Goal: Task Accomplishment & Management: Manage account settings

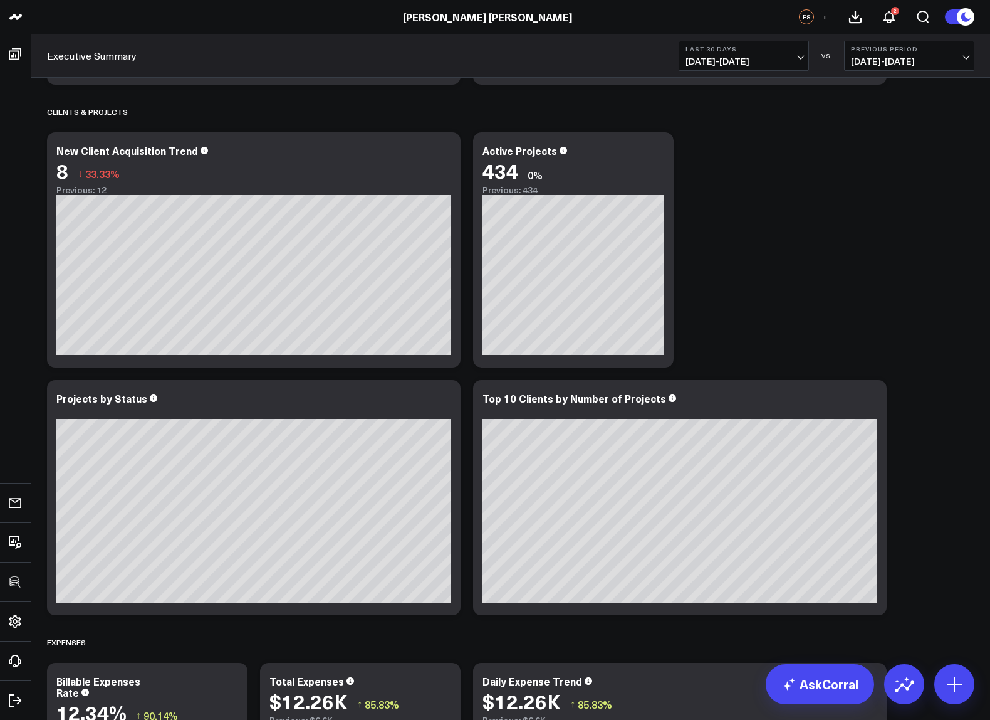
scroll to position [780, 0]
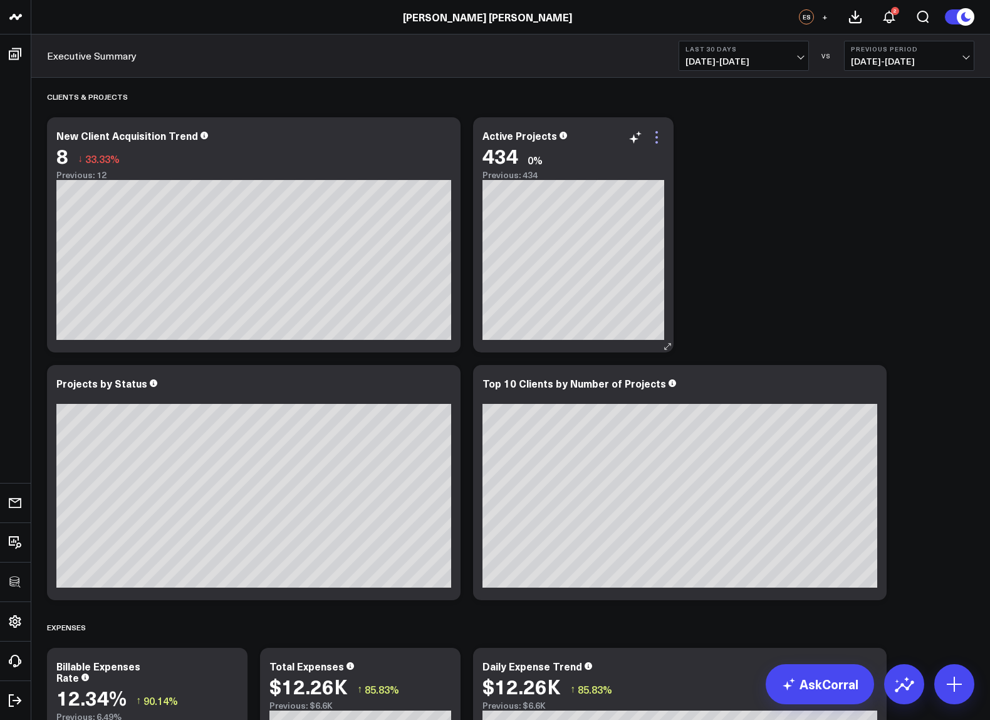
click at [657, 134] on icon at bounding box center [656, 137] width 15 height 15
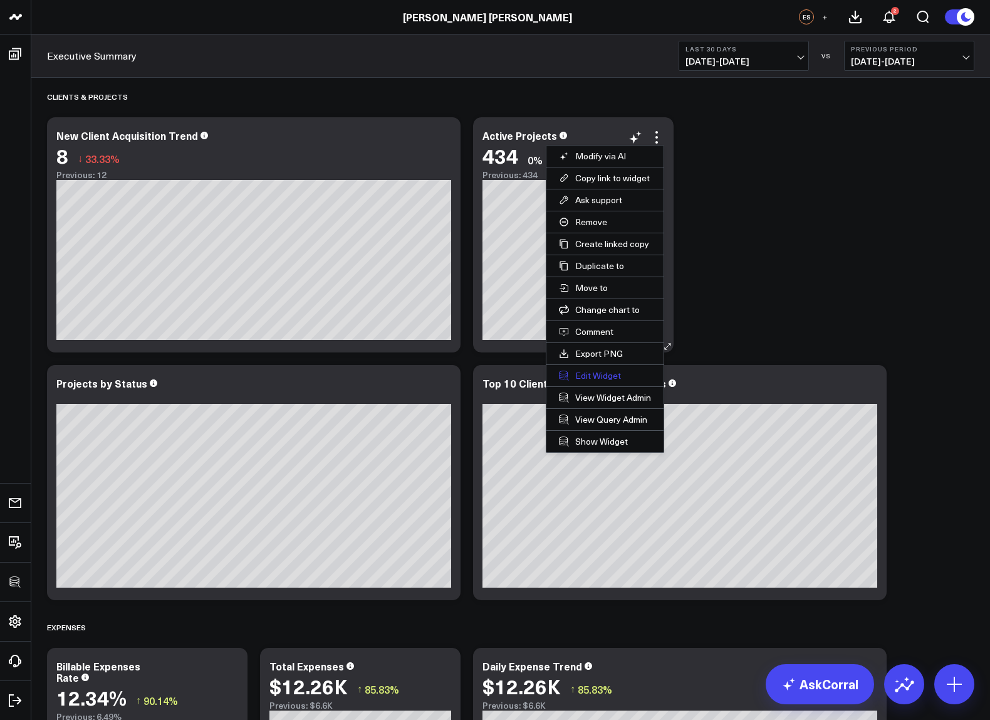
click at [581, 372] on button "Edit Widget" at bounding box center [605, 375] width 117 height 21
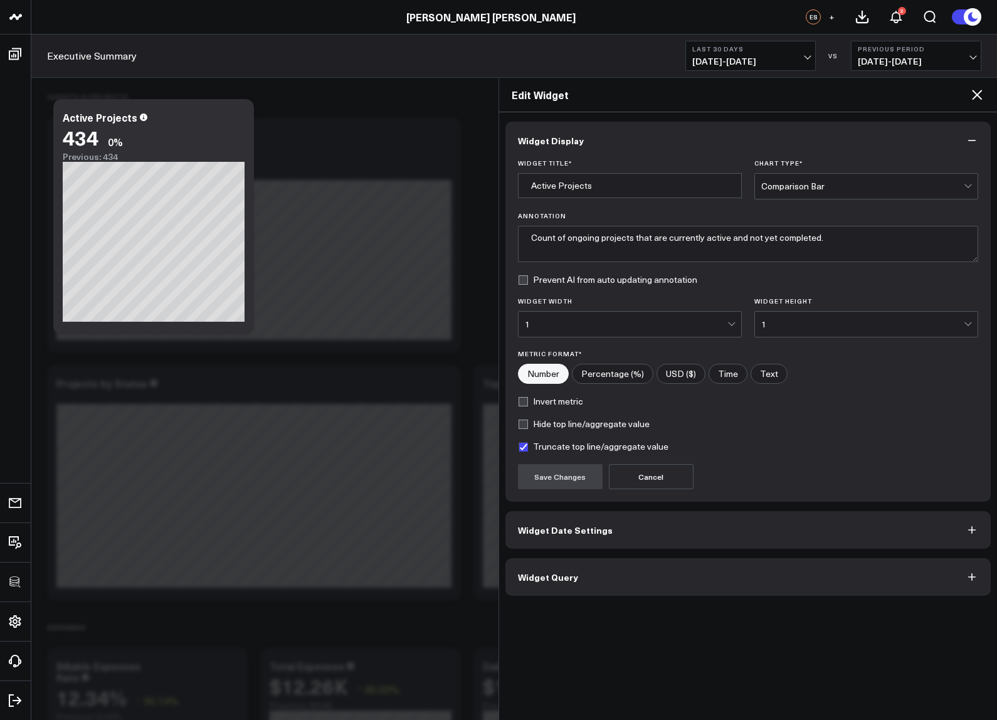
click at [617, 574] on button "Widget Query" at bounding box center [748, 577] width 486 height 38
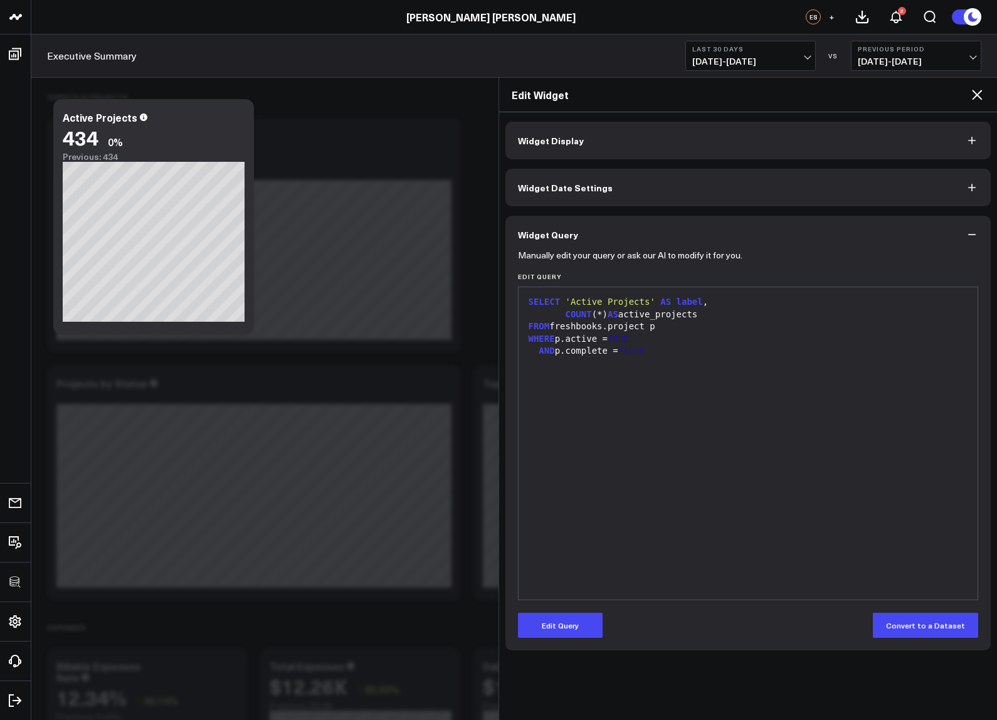
click at [980, 98] on icon at bounding box center [976, 94] width 15 height 15
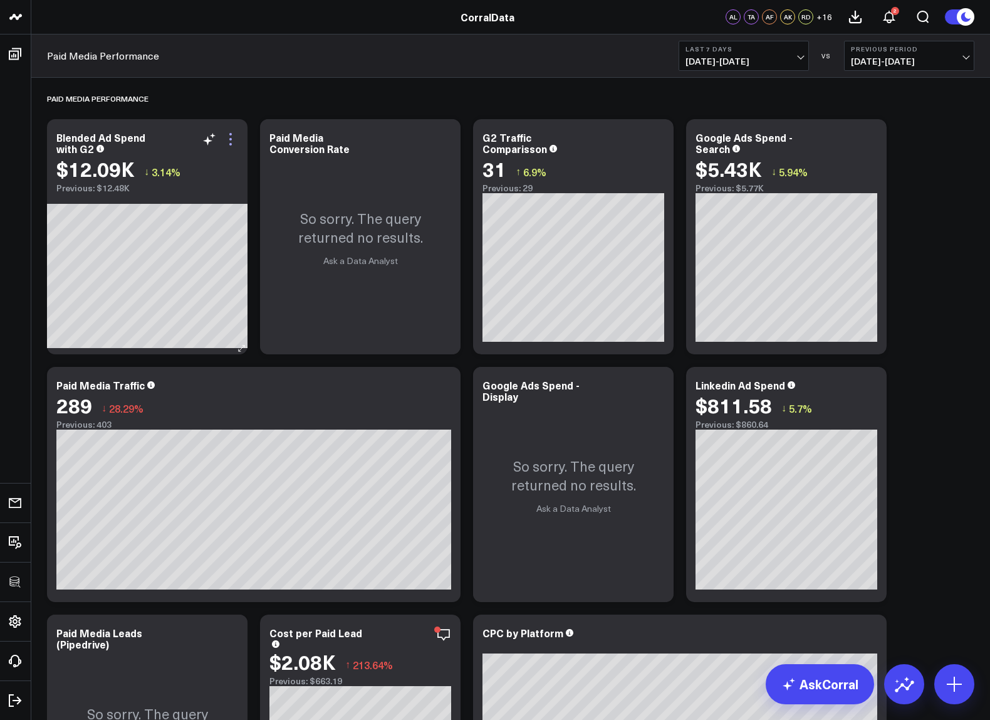
click at [230, 138] on icon at bounding box center [230, 139] width 3 height 3
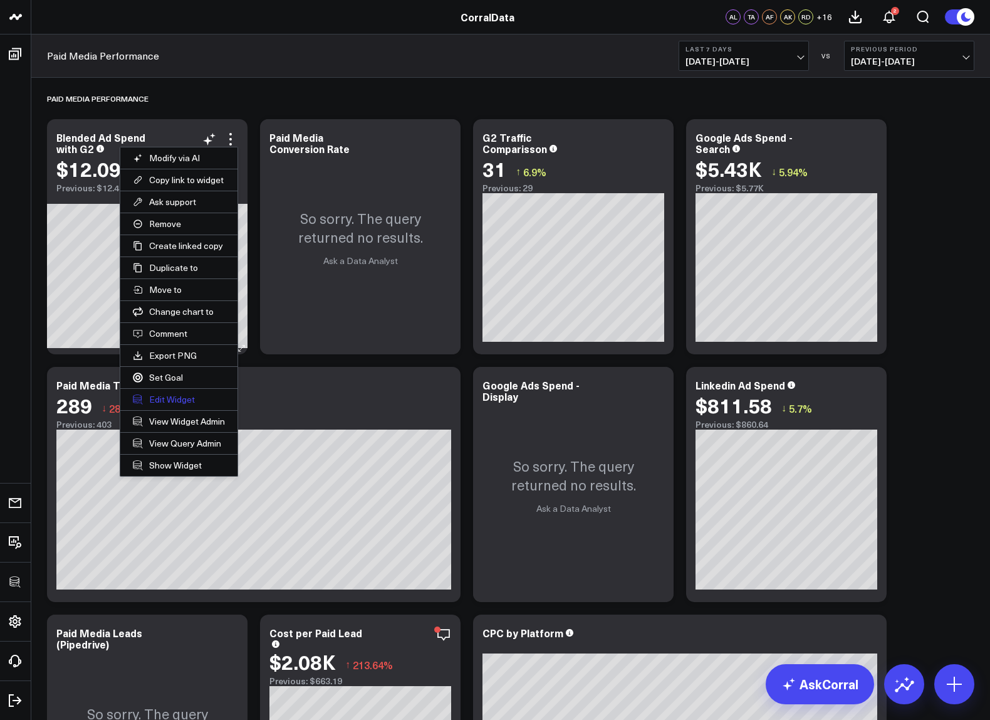
click at [181, 401] on button "Edit Widget" at bounding box center [178, 399] width 117 height 21
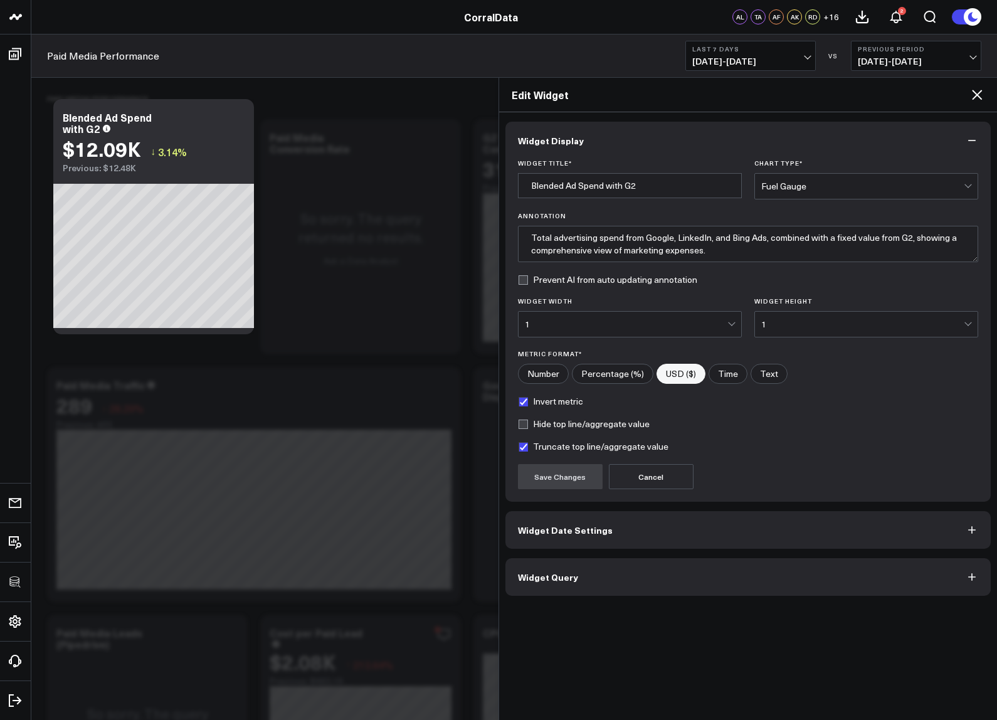
click at [608, 560] on button "Widget Query" at bounding box center [748, 577] width 486 height 38
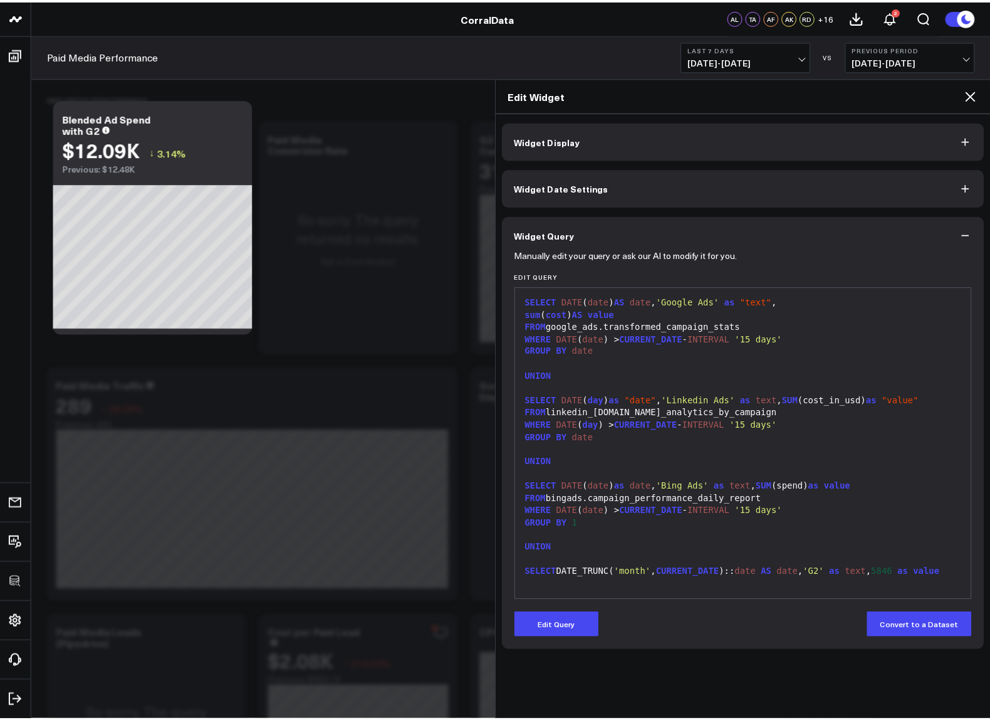
scroll to position [13, 0]
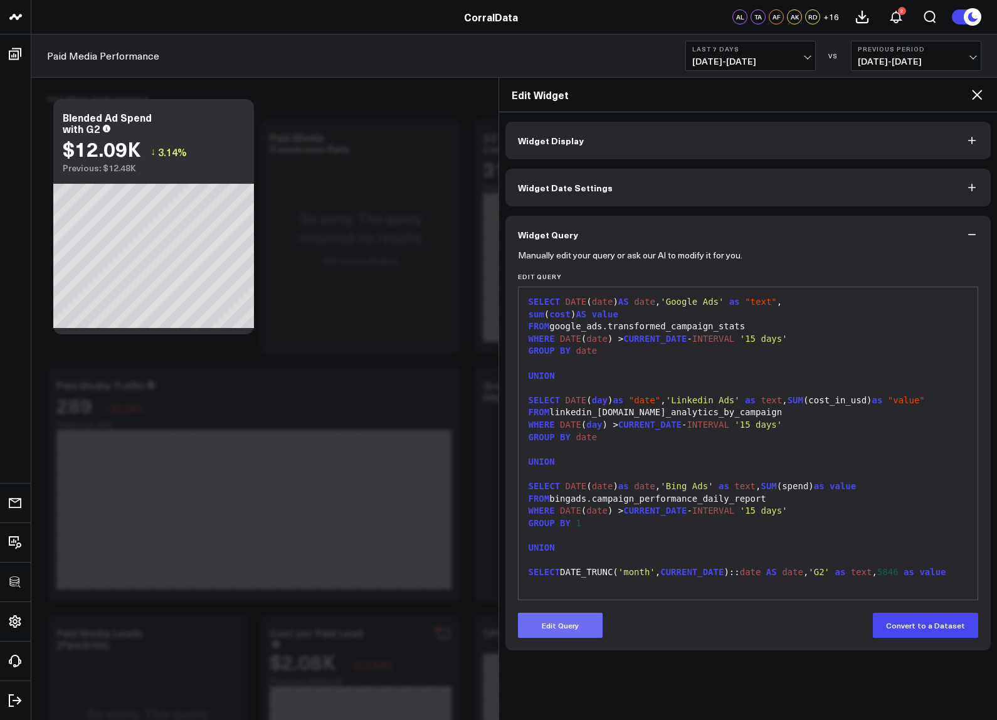
click at [560, 620] on button "Edit Query" at bounding box center [560, 624] width 85 height 25
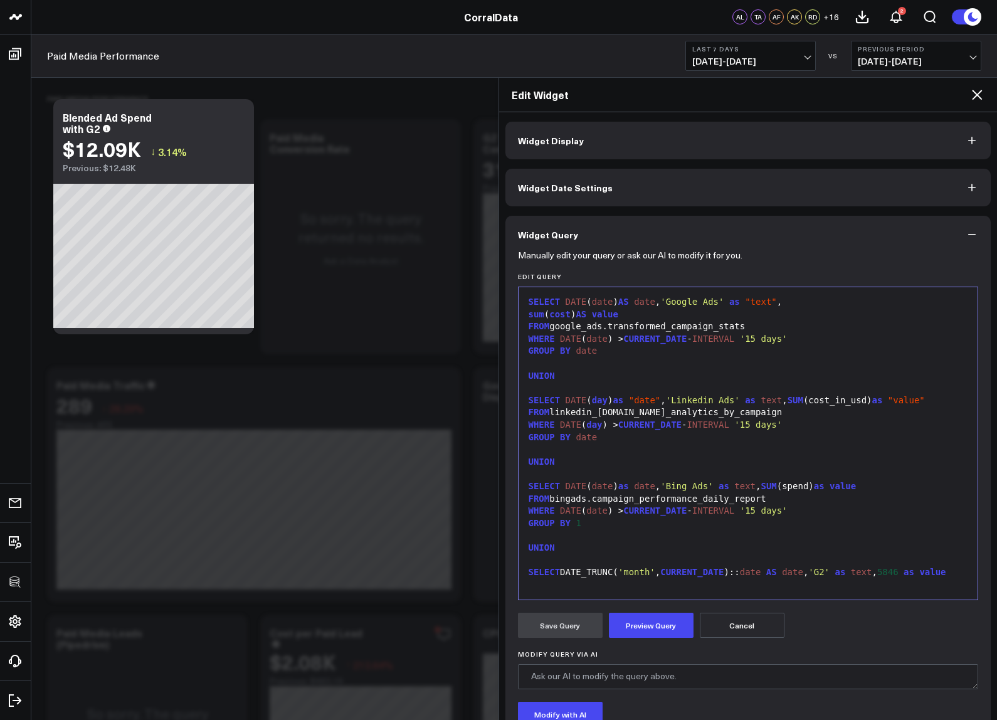
click at [975, 95] on icon at bounding box center [976, 94] width 15 height 15
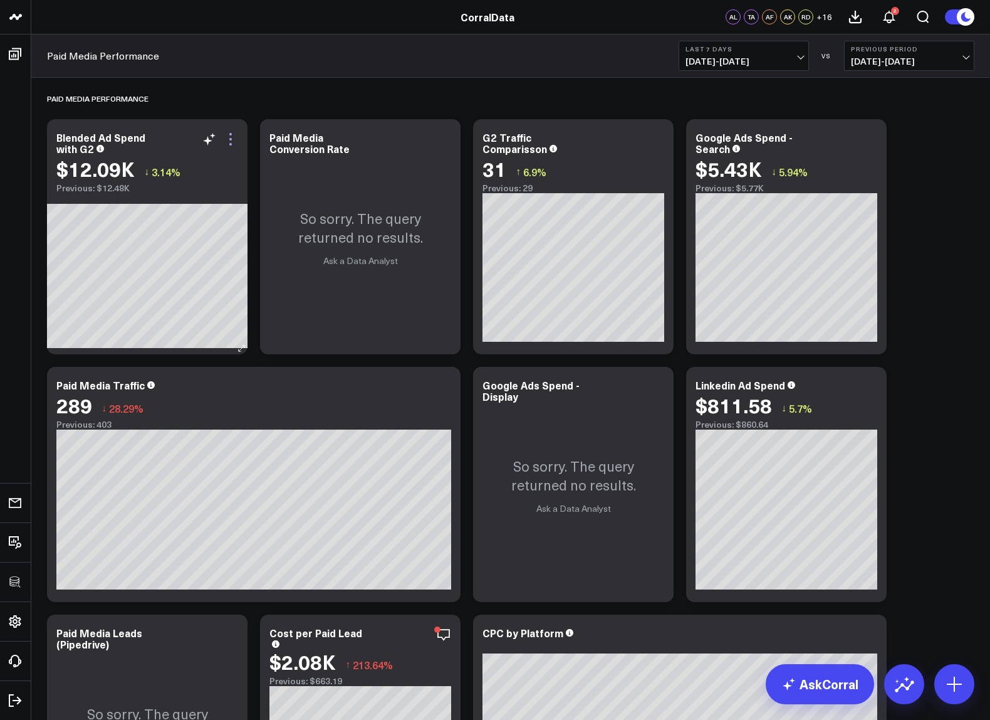
click at [234, 140] on icon at bounding box center [230, 139] width 15 height 15
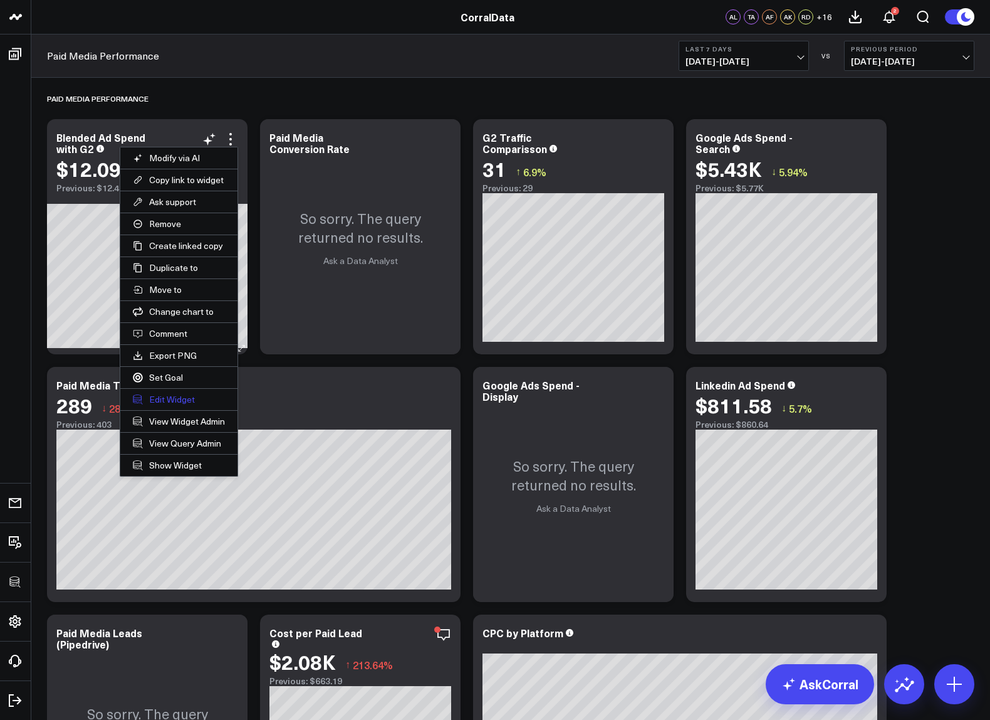
click at [178, 400] on button "Edit Widget" at bounding box center [178, 399] width 117 height 21
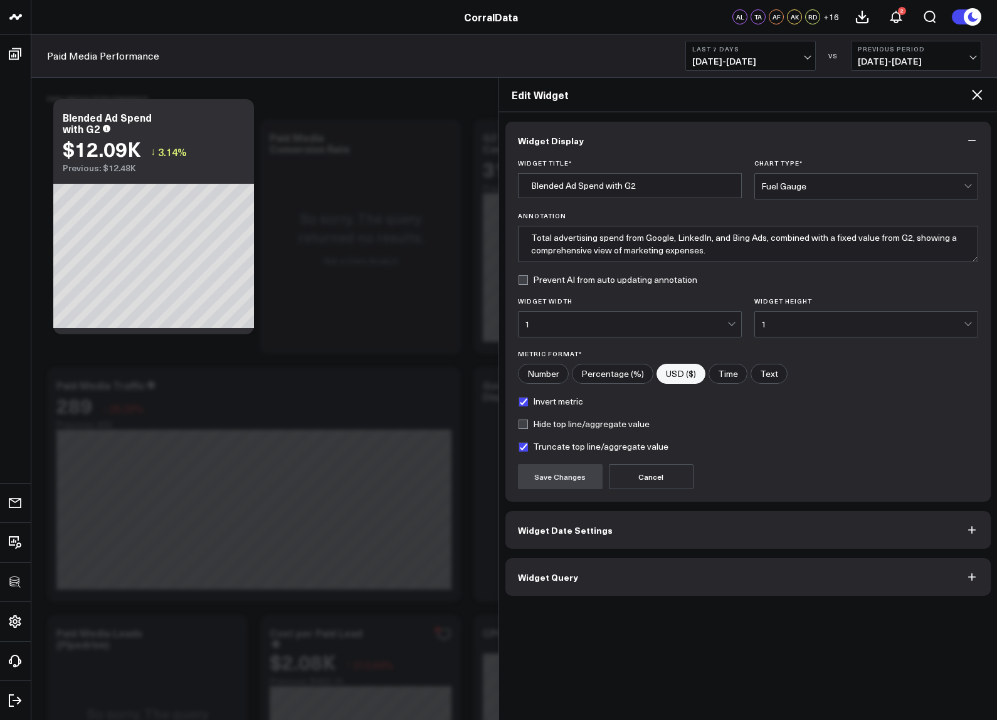
click at [638, 579] on button "Widget Query" at bounding box center [748, 577] width 486 height 38
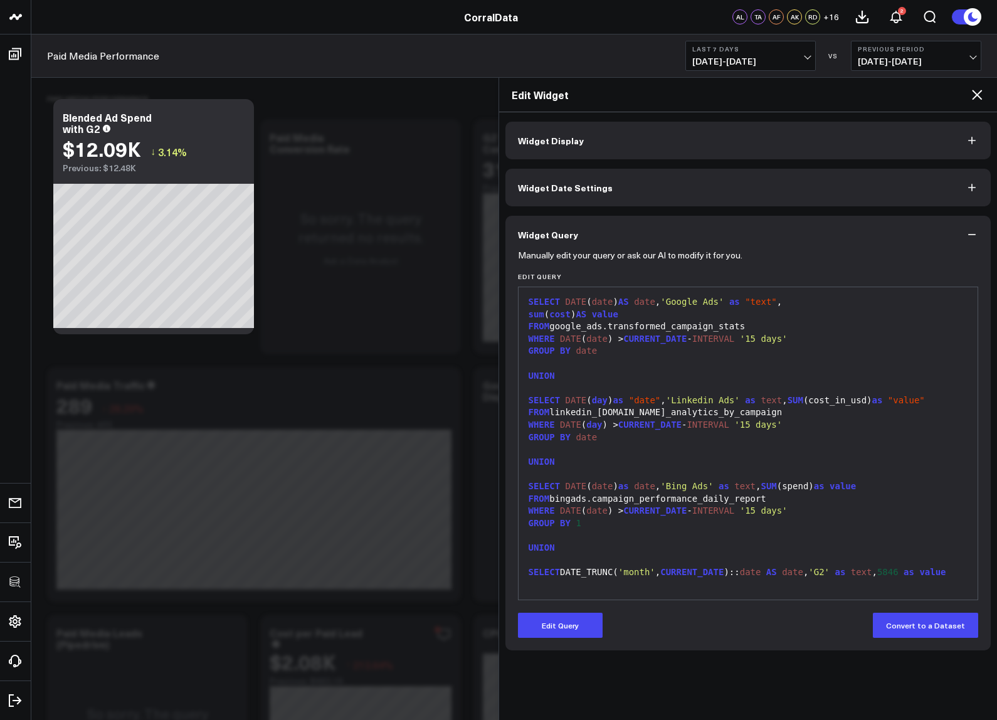
scroll to position [13, 0]
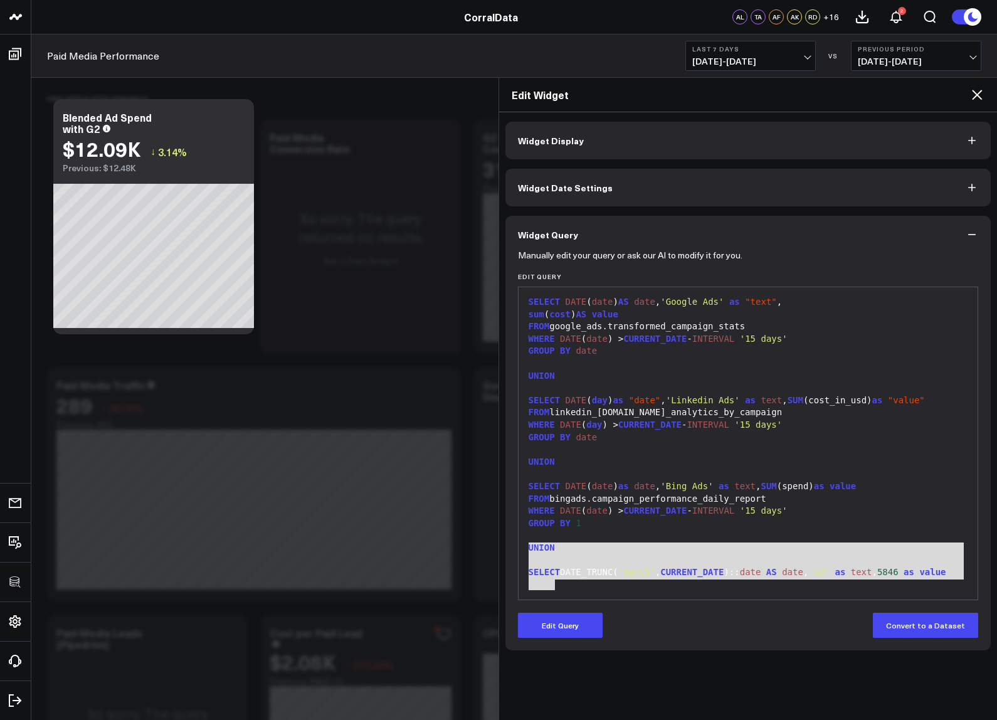
drag, startPoint x: 584, startPoint y: 575, endPoint x: 523, endPoint y: 537, distance: 71.5
click at [523, 537] on div "99 1 2 3 4 5 6 7 8 9 10 11 12 13 14 15 16 17 18 19 20 21 22 23 24 › ⌄ SELECT DA…" at bounding box center [748, 442] width 461 height 313
drag, startPoint x: 562, startPoint y: 636, endPoint x: 575, endPoint y: 597, distance: 41.6
click at [562, 636] on button "Edit Query" at bounding box center [560, 624] width 85 height 25
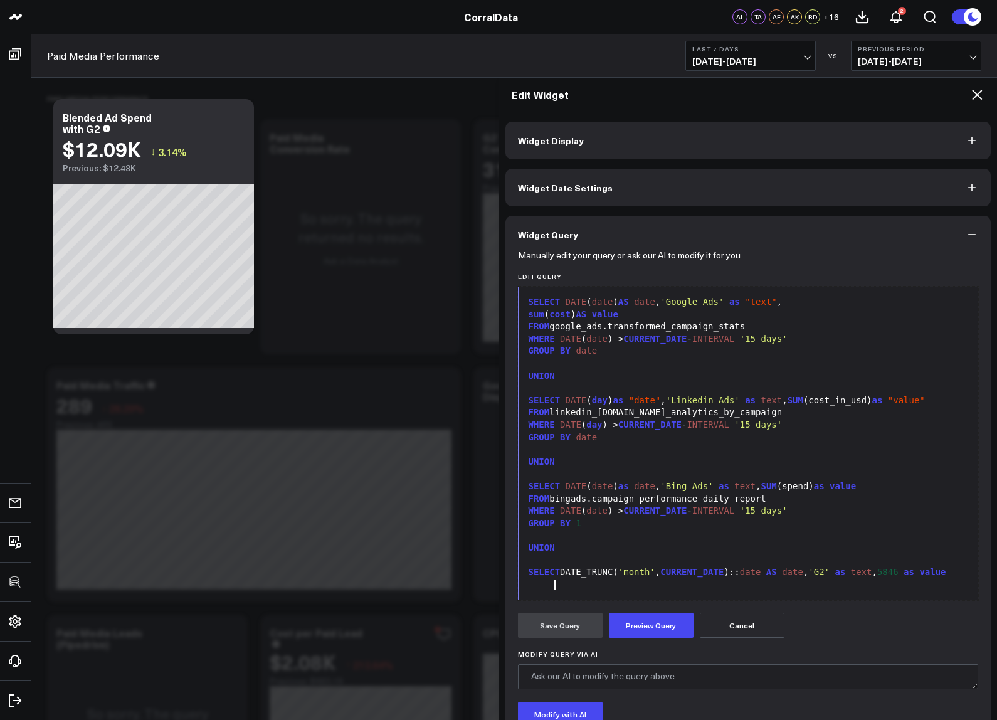
click at [578, 575] on div "SELECT DATE_TRUNC( 'month' , CURRENT_DATE ):: date AS date , 'G2' as text , 584…" at bounding box center [748, 572] width 447 height 13
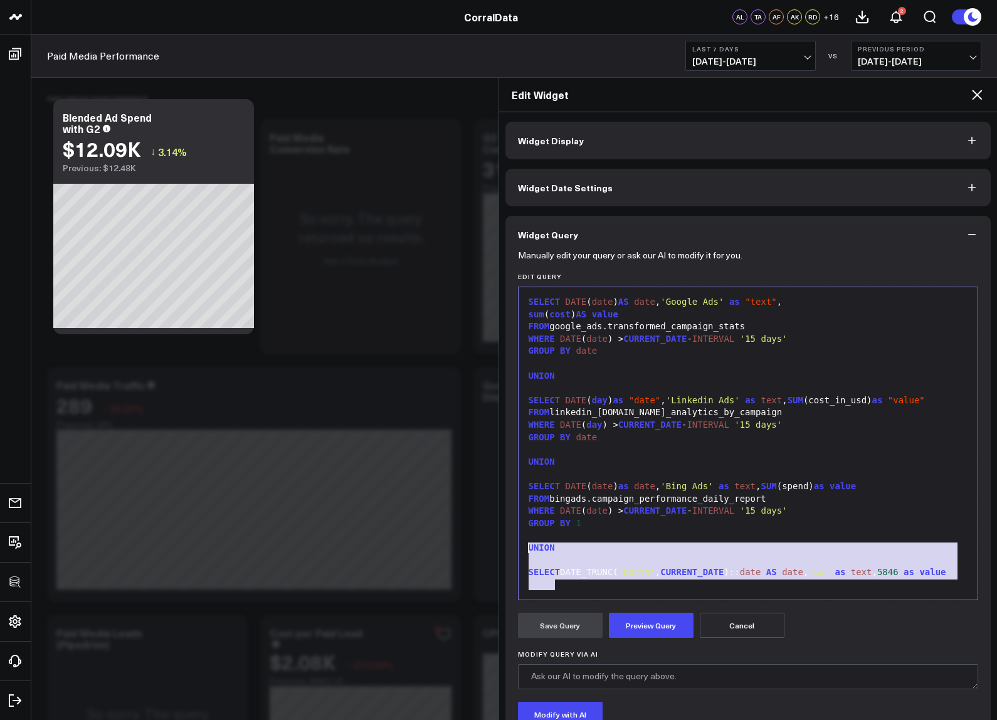
drag, startPoint x: 510, startPoint y: 541, endPoint x: 510, endPoint y: 532, distance: 9.4
click at [510, 532] on div "Manually edit your query or ask our AI to modify it for you. Edit Query 99 1 2 …" at bounding box center [748, 529] width 486 height 552
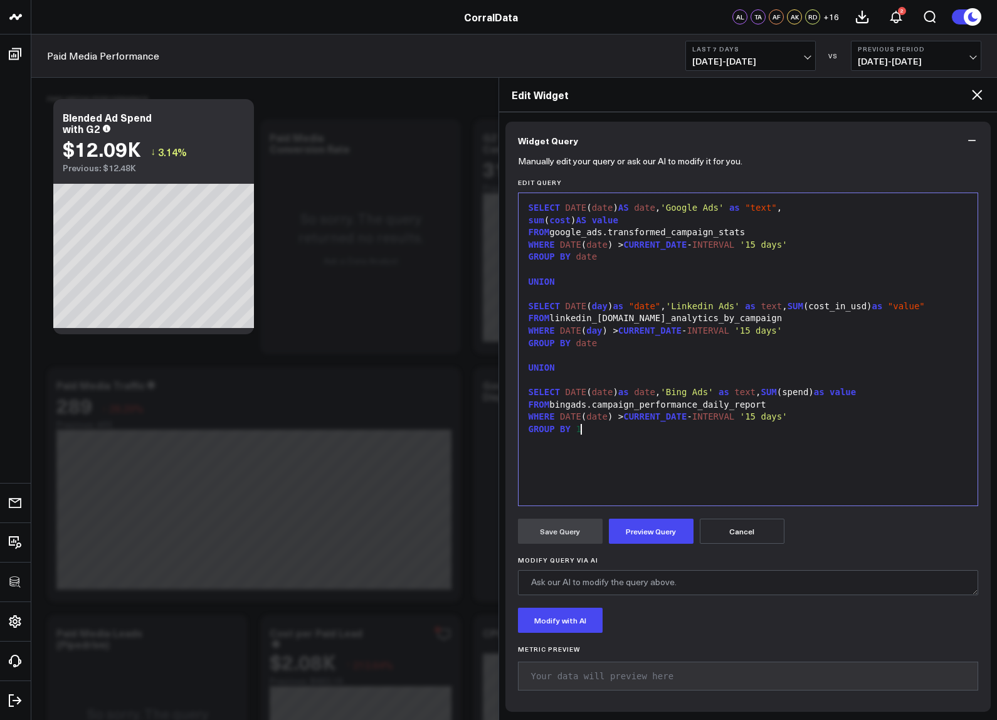
scroll to position [95, 0]
click at [650, 527] on button "Preview Query" at bounding box center [651, 529] width 85 height 25
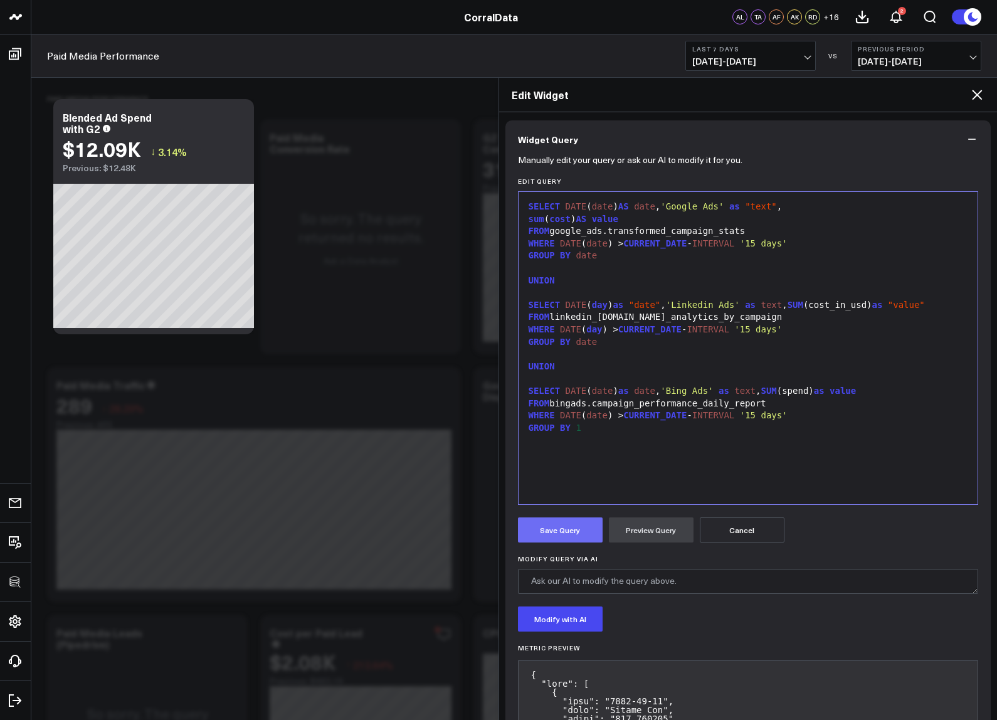
click at [582, 525] on button "Save Query" at bounding box center [560, 529] width 85 height 25
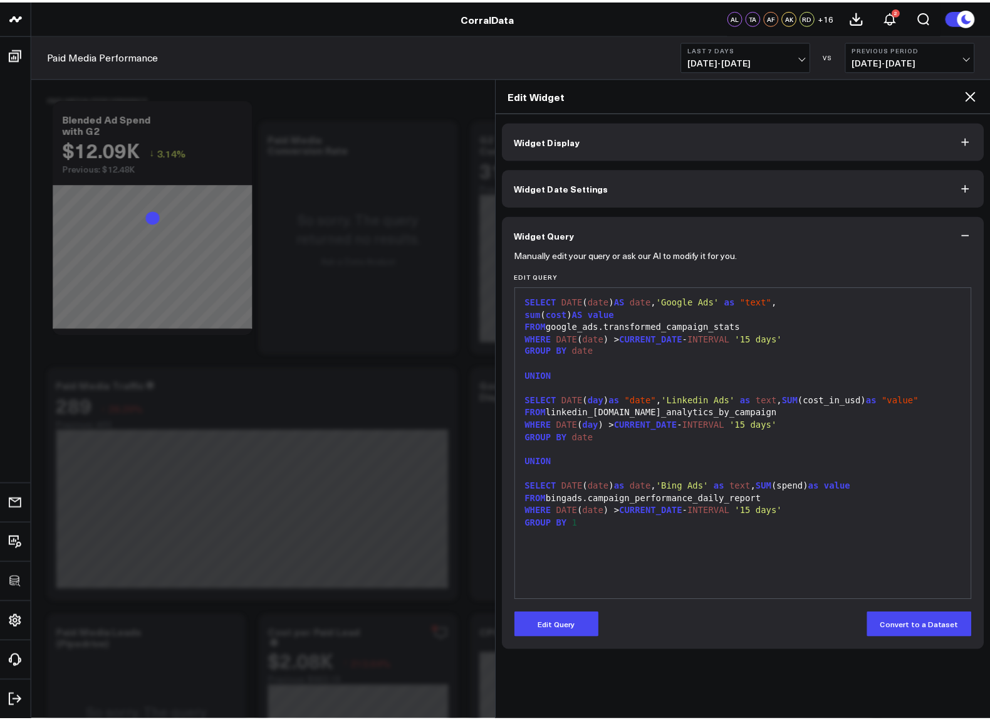
scroll to position [0, 0]
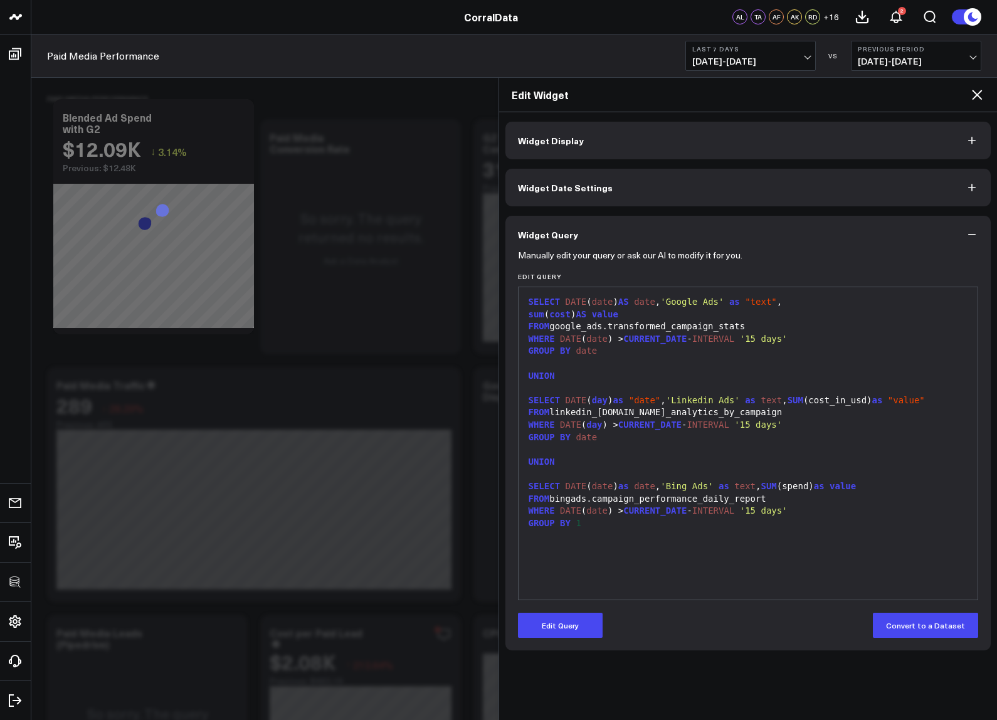
click at [784, 151] on button "Widget Display" at bounding box center [748, 141] width 486 height 38
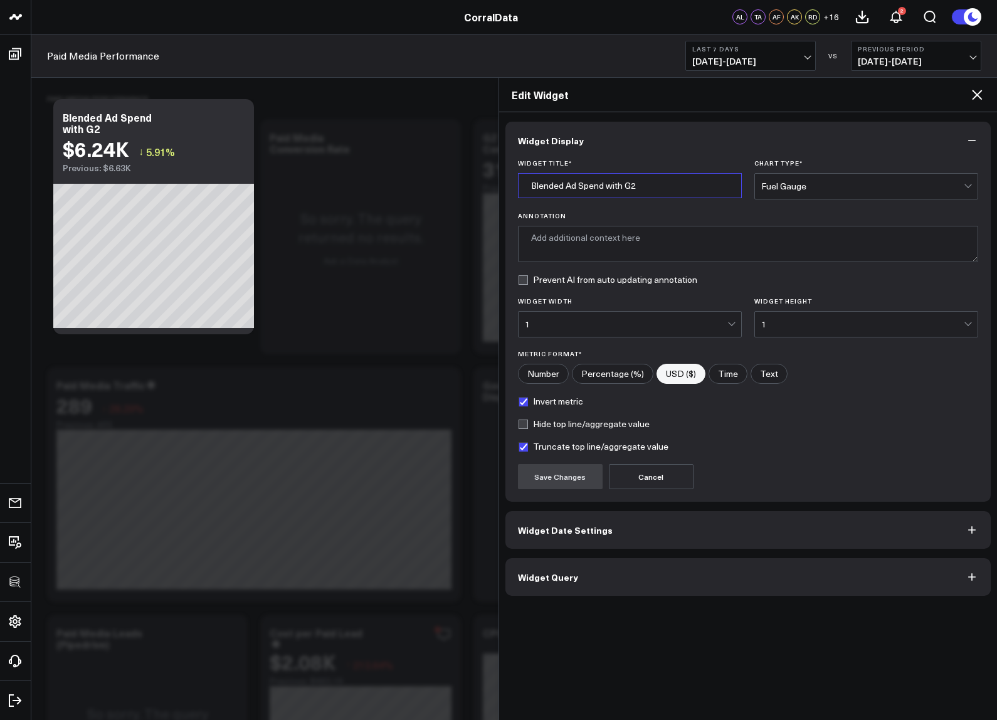
drag, startPoint x: 606, startPoint y: 185, endPoint x: 650, endPoint y: 186, distance: 44.5
click at [650, 186] on input "Blended Ad Spend with G2" at bounding box center [630, 185] width 224 height 25
type input "Blended Ad Spend"
click at [577, 480] on button "Save Changes" at bounding box center [560, 476] width 85 height 25
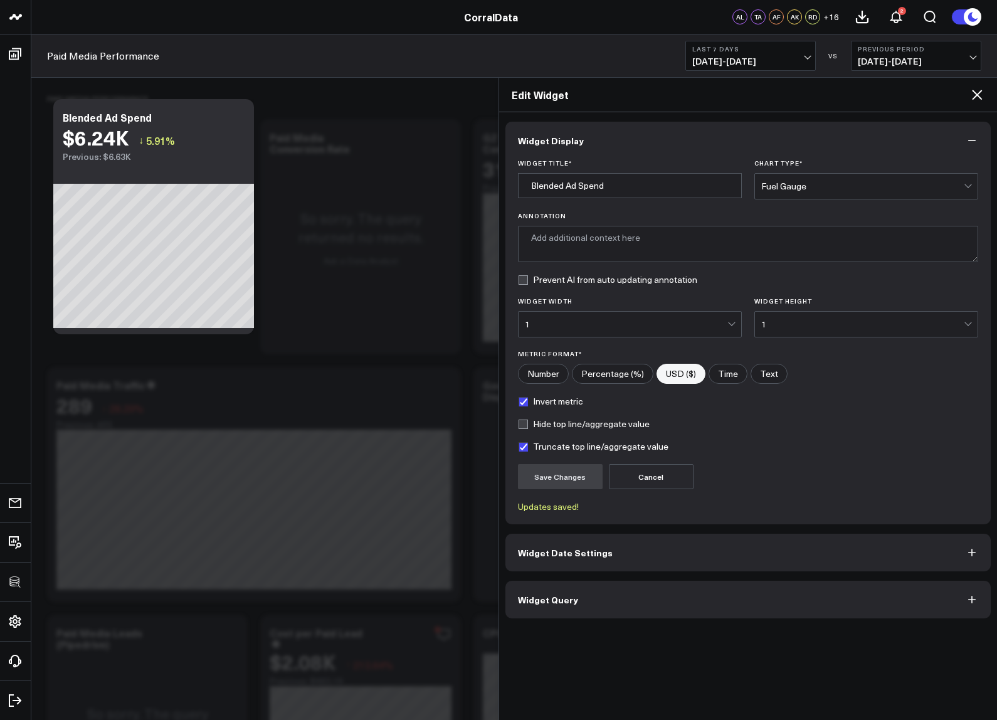
click at [977, 90] on icon at bounding box center [976, 94] width 15 height 15
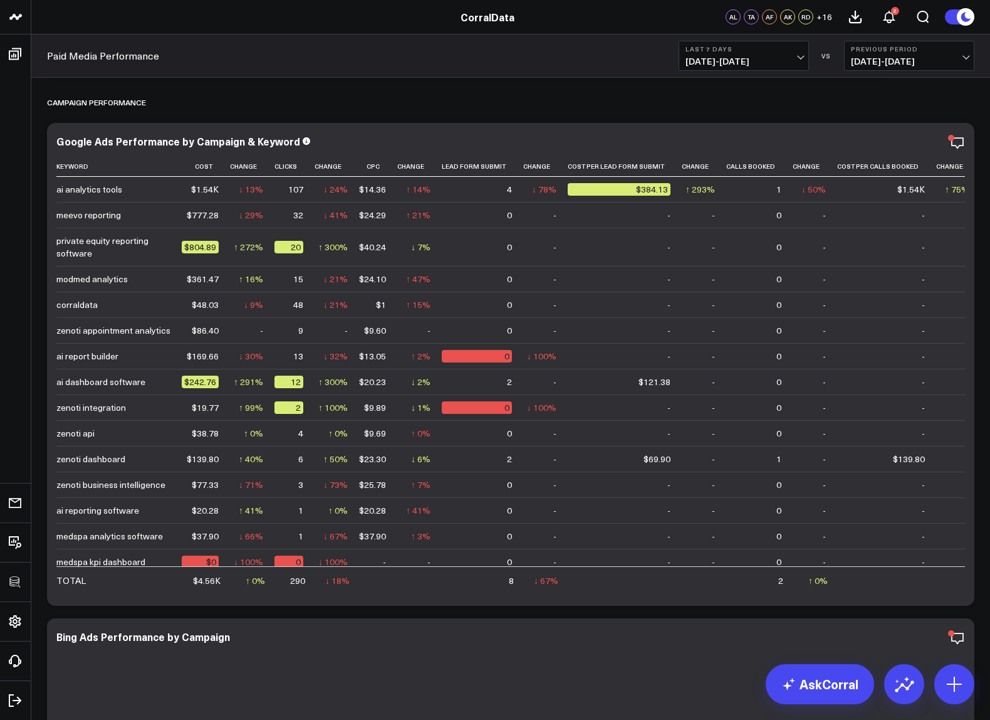
click at [720, 58] on span "[DATE] - [DATE]" at bounding box center [744, 61] width 117 height 10
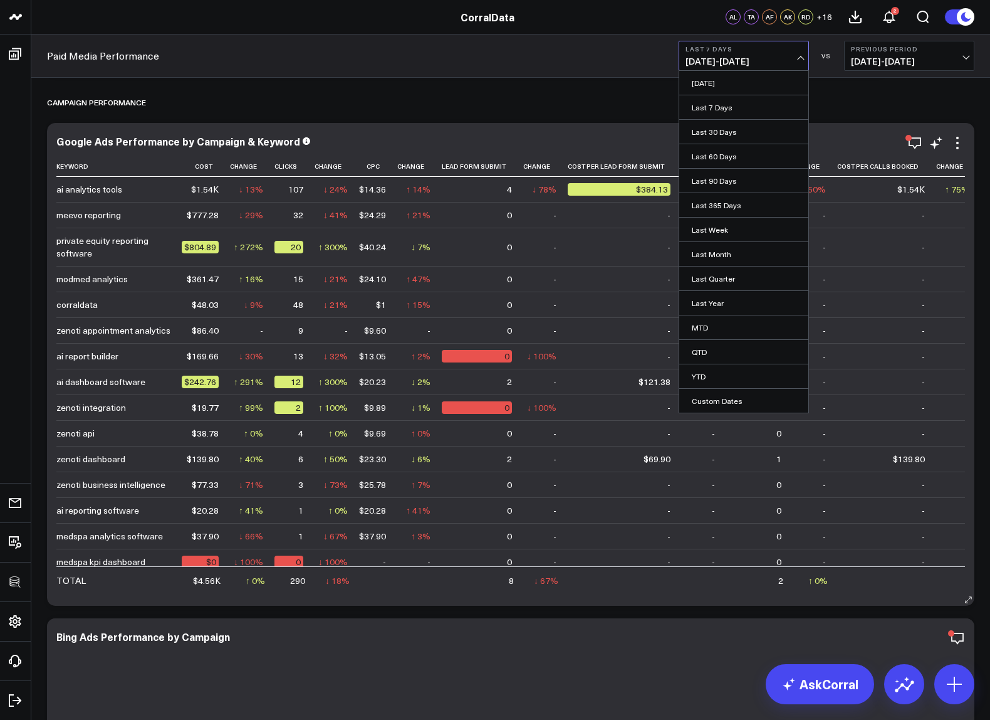
click at [714, 128] on link "Last 30 Days" at bounding box center [744, 132] width 129 height 24
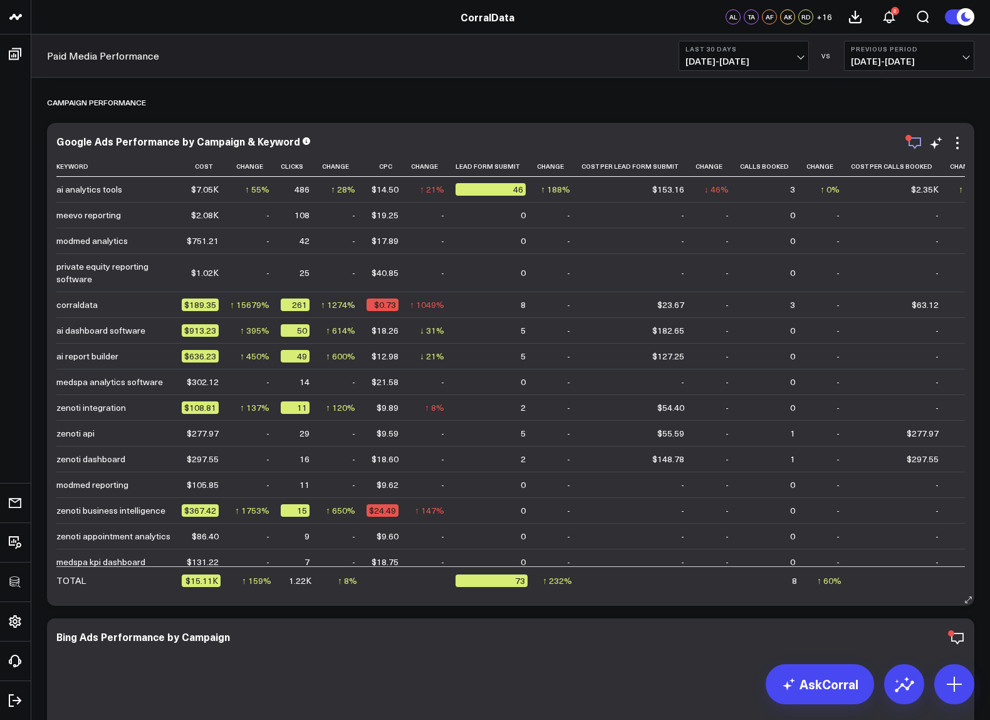
click at [918, 147] on icon "button" at bounding box center [915, 142] width 15 height 15
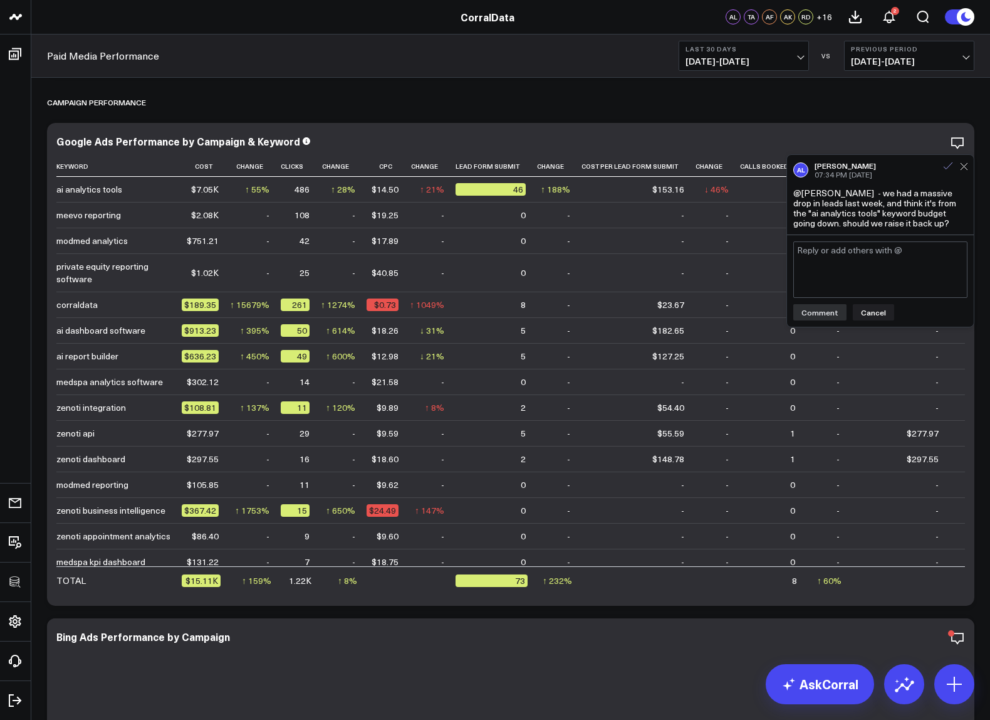
click at [947, 165] on icon at bounding box center [948, 165] width 11 height 11
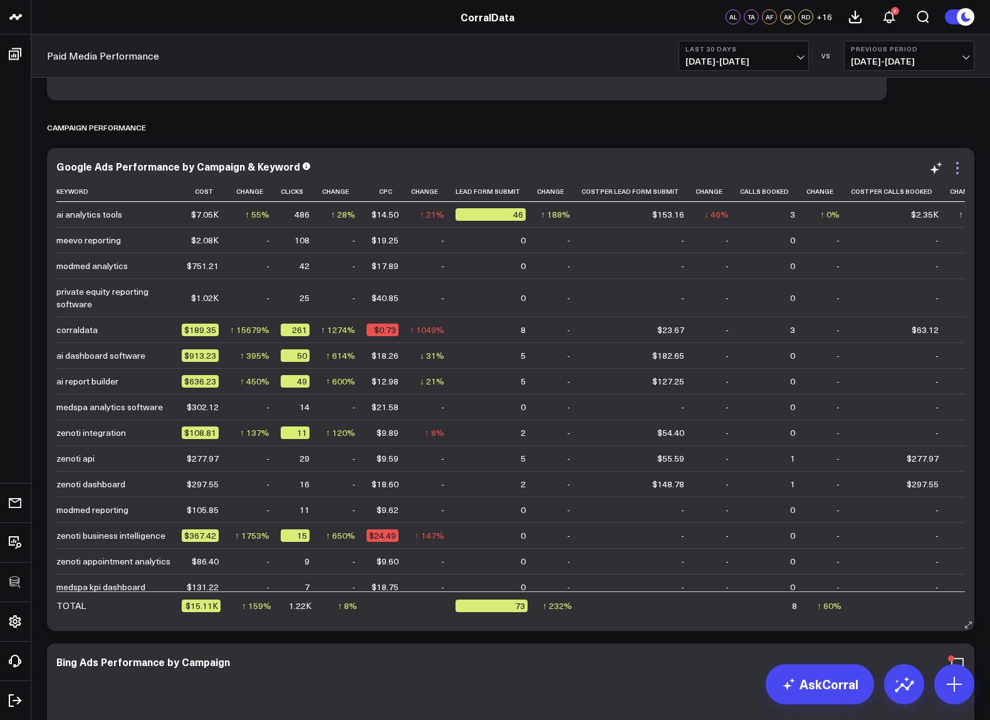
click at [958, 165] on icon at bounding box center [957, 167] width 15 height 15
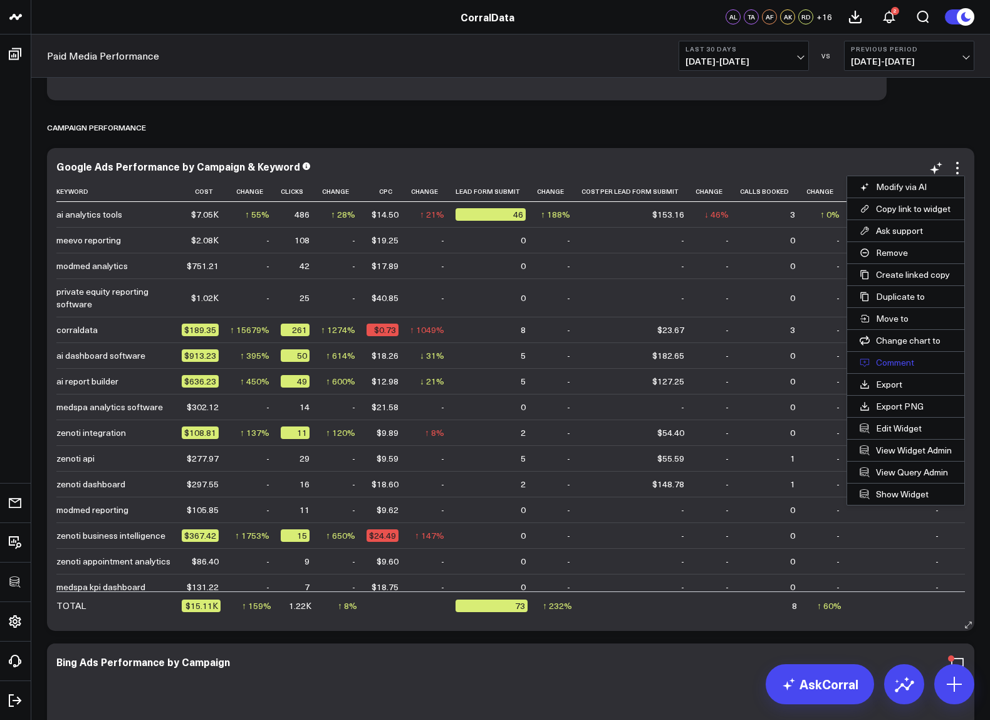
click at [892, 362] on button "Comment" at bounding box center [906, 362] width 117 height 21
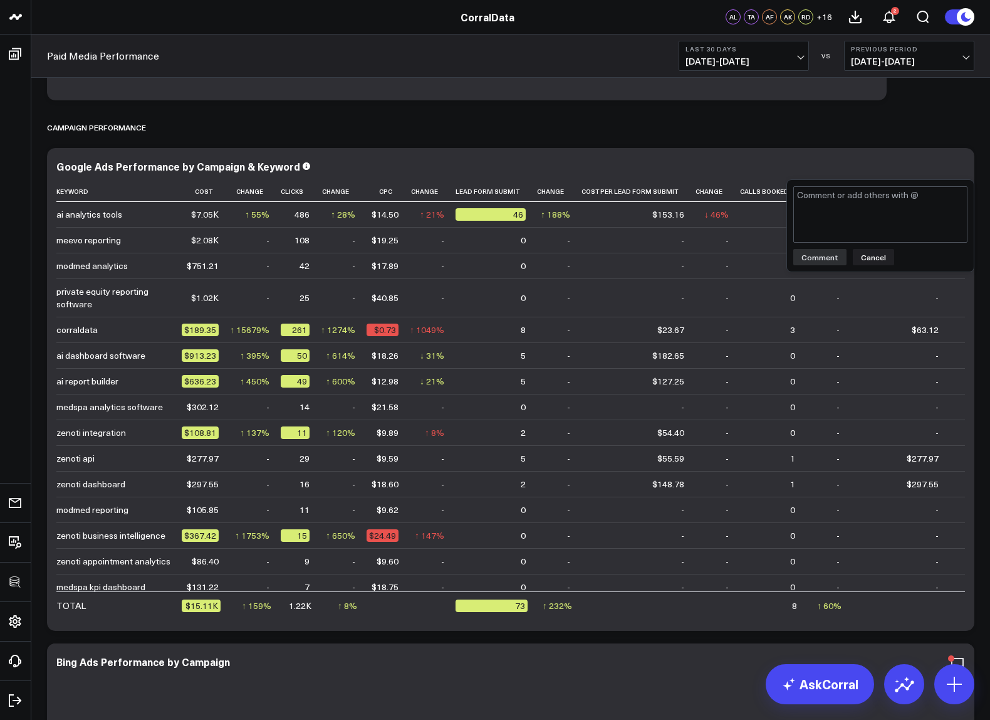
click at [887, 201] on textarea at bounding box center [881, 214] width 174 height 56
drag, startPoint x: 895, startPoint y: 182, endPoint x: 750, endPoint y: 130, distance: 153.5
click at [750, 130] on div "Paid Media Performance Modify via AI Copy link to widget Ask support Remove Cre…" at bounding box center [511, 106] width 940 height 2051
click at [903, 218] on textarea "@[PERSON_NAME] - looks like [PERSON_NAME] reporting is not working. Should we t…" at bounding box center [881, 214] width 174 height 56
click at [835, 206] on textarea "@[PERSON_NAME] - looks like [PERSON_NAME] reporting is not working. Should we t…" at bounding box center [881, 214] width 174 height 56
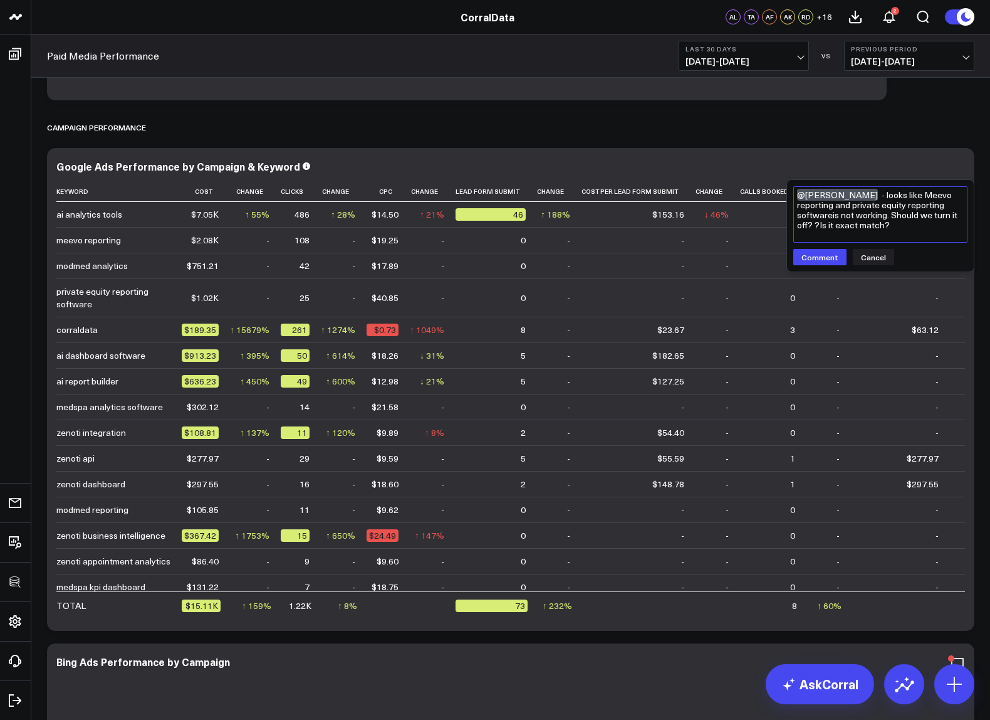
type textarea "@[PERSON_NAME] - looks like [PERSON_NAME] reporting and private equity reportin…"
click at [219, 191] on icon at bounding box center [218, 191] width 10 height 8
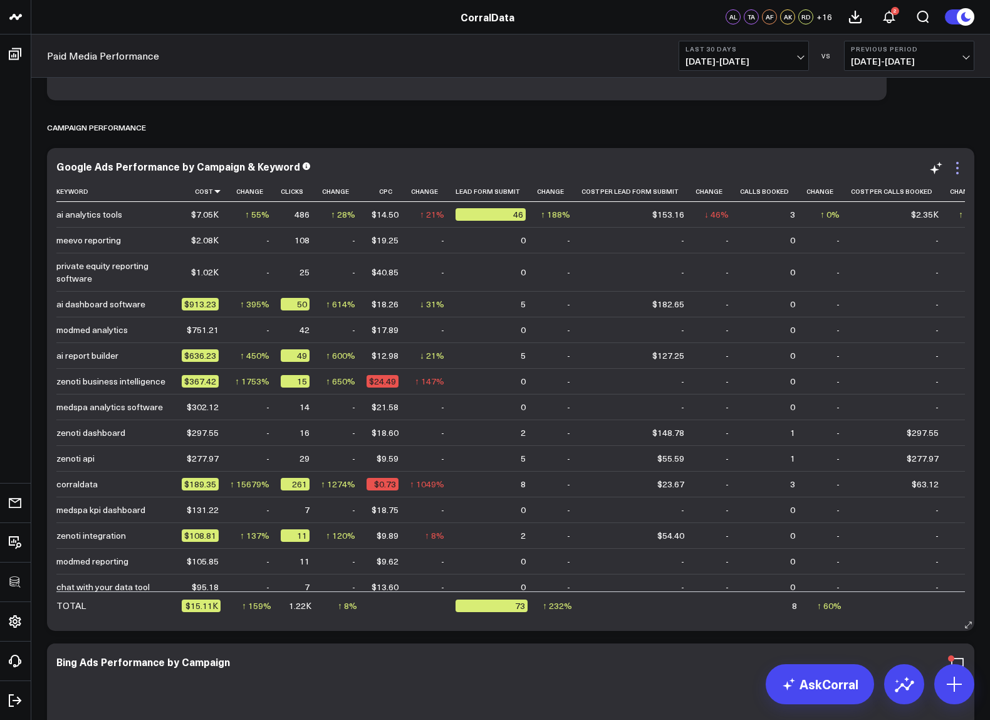
click at [957, 167] on icon at bounding box center [958, 168] width 3 height 3
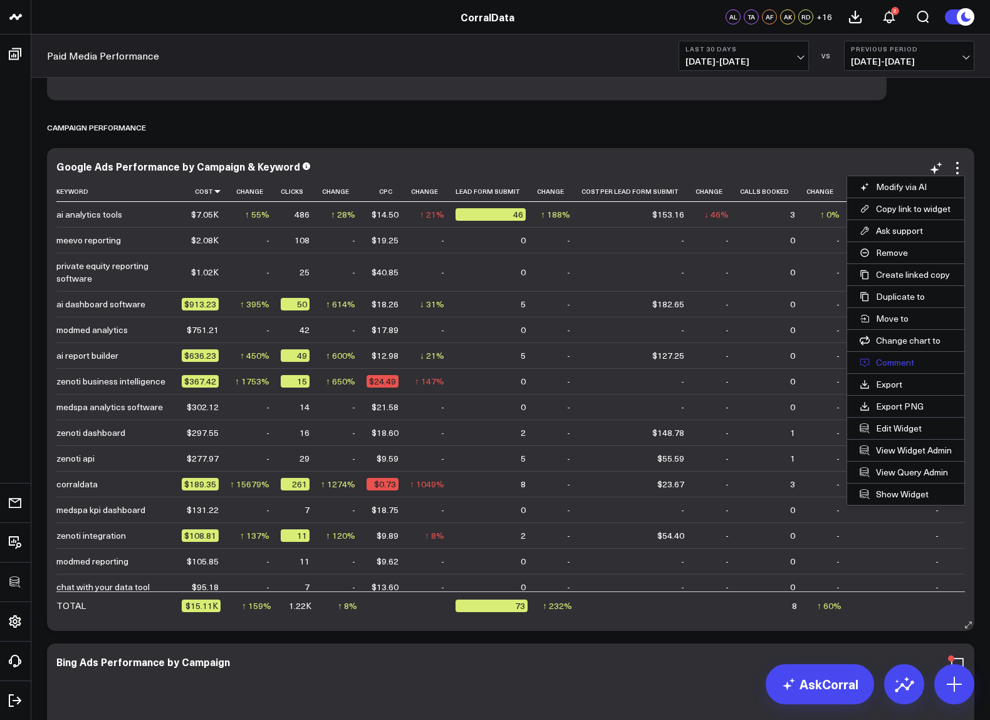
click at [903, 365] on button "Comment" at bounding box center [906, 362] width 117 height 21
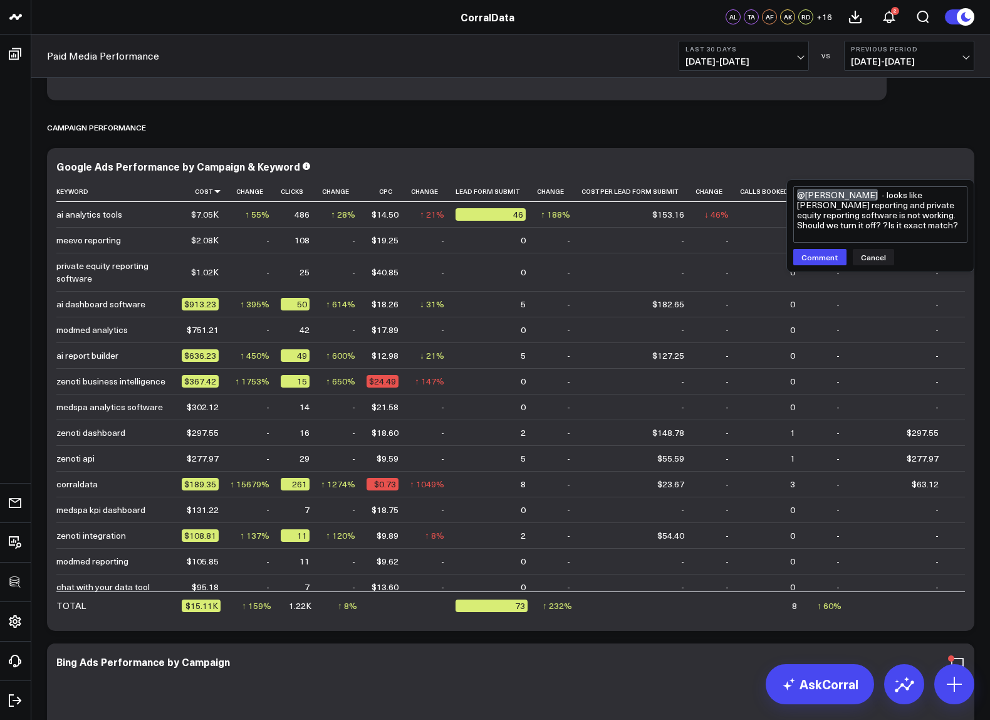
click at [911, 226] on textarea "@[PERSON_NAME] - looks like [PERSON_NAME] reporting and private equity reportin…" at bounding box center [881, 214] width 174 height 56
click at [829, 261] on button "Comment" at bounding box center [820, 257] width 53 height 16
click at [898, 229] on textarea "@[PERSON_NAME] - looks like [PERSON_NAME] reporting and private equity reportin…" at bounding box center [881, 214] width 174 height 56
drag, startPoint x: 815, startPoint y: 226, endPoint x: 849, endPoint y: 225, distance: 33.9
click at [816, 226] on textarea "@[PERSON_NAME] - looks like [PERSON_NAME] reporting and private equity reportin…" at bounding box center [881, 214] width 174 height 56
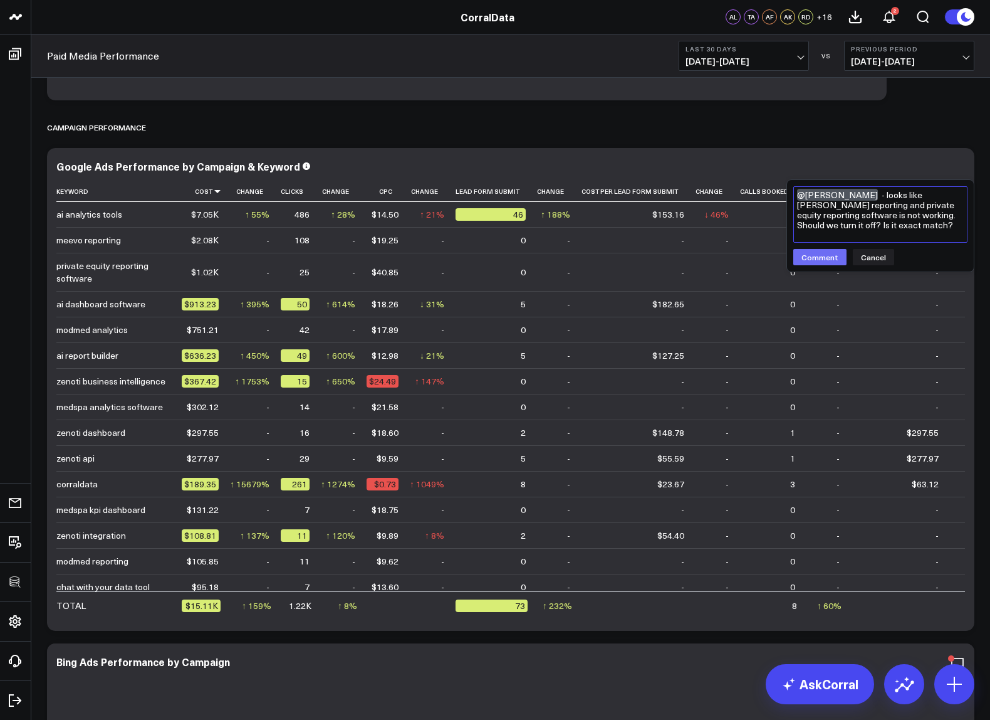
type textarea "@[PERSON_NAME] - looks like [PERSON_NAME] reporting and private equity reportin…"
click at [810, 257] on button "Comment" at bounding box center [820, 257] width 53 height 16
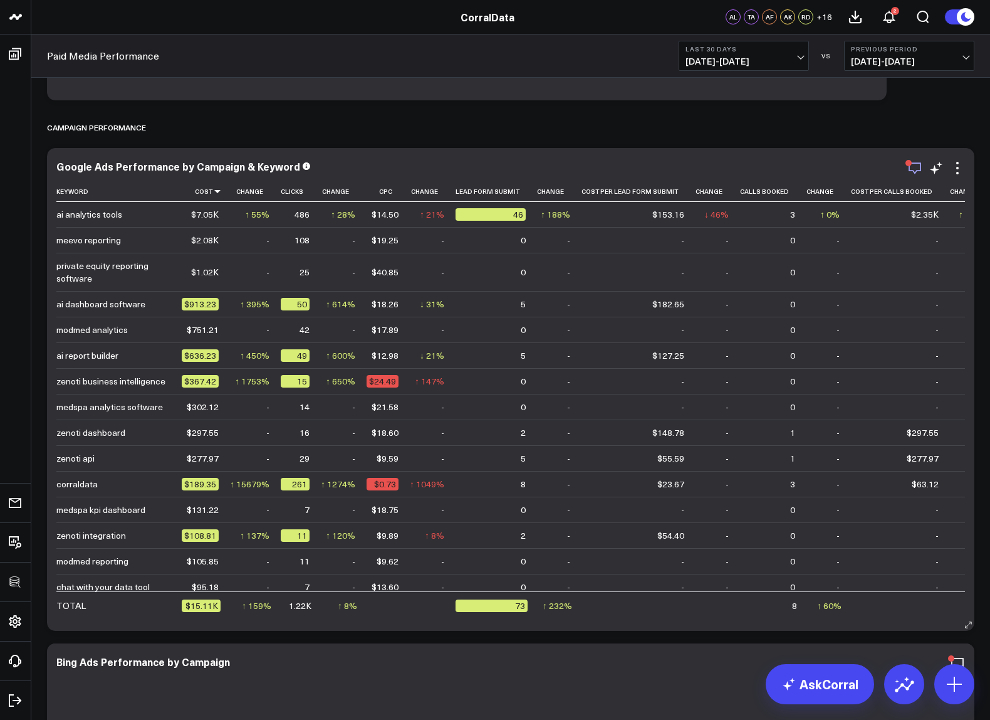
click at [916, 167] on icon "button" at bounding box center [915, 167] width 15 height 15
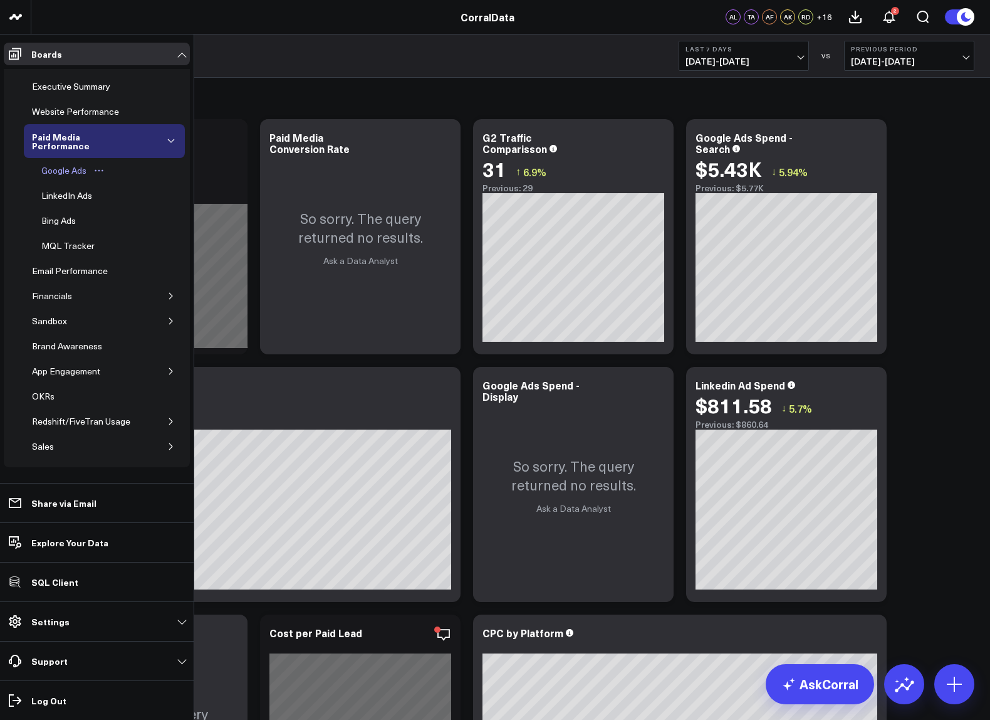
click at [69, 171] on div "Google Ads" at bounding box center [63, 170] width 51 height 15
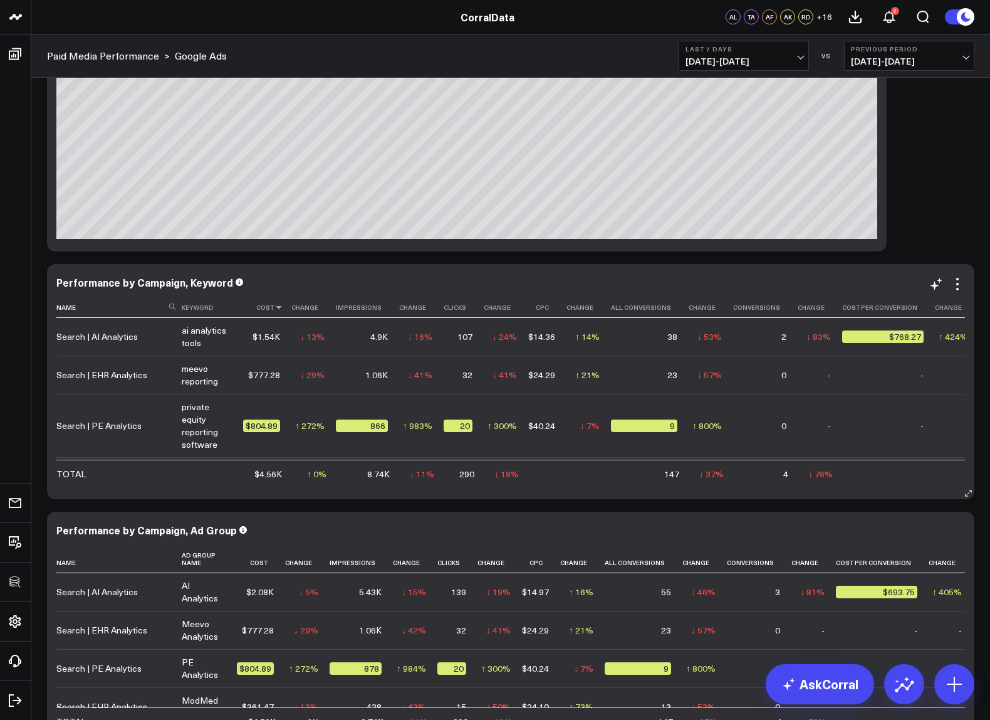
click at [279, 307] on icon at bounding box center [279, 307] width 10 height 8
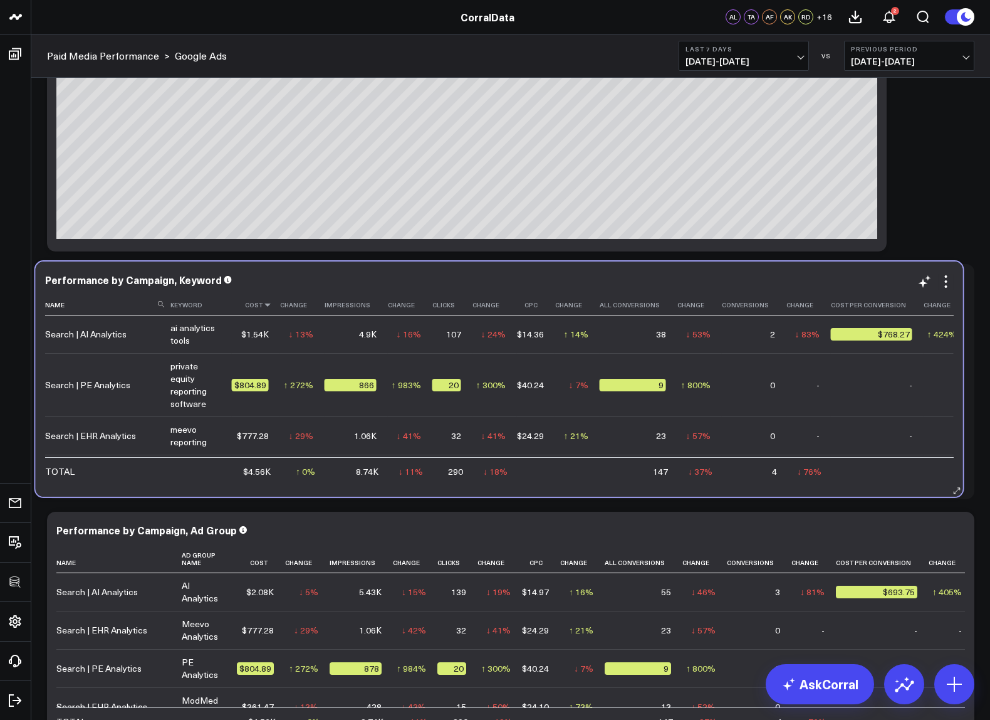
click at [270, 304] on icon at bounding box center [268, 305] width 10 height 8
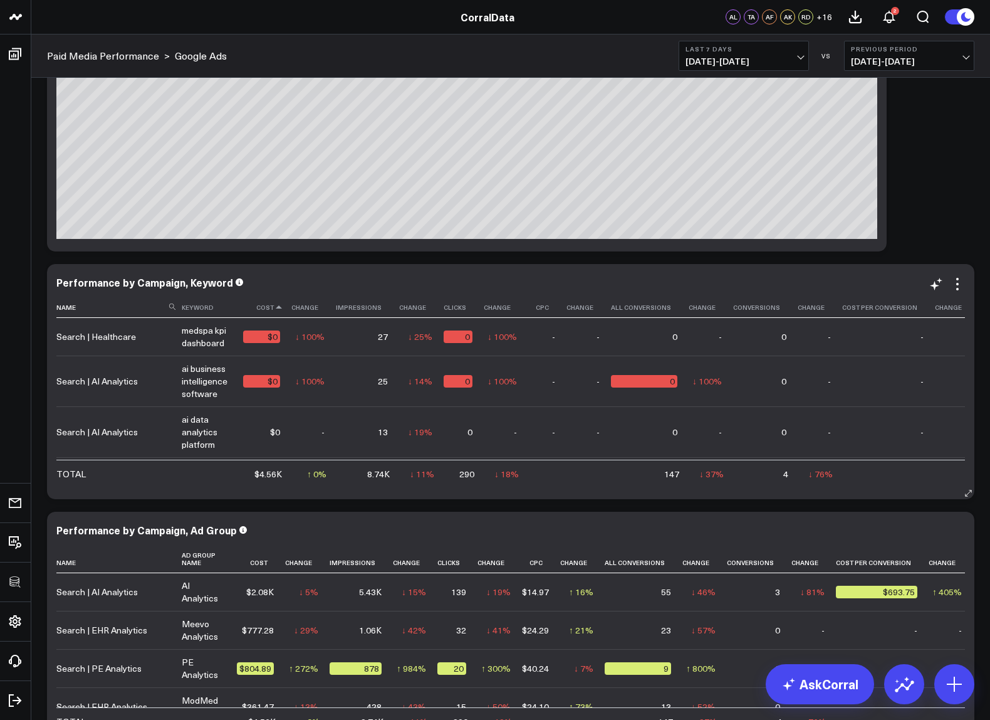
click at [279, 305] on icon at bounding box center [279, 307] width 10 height 8
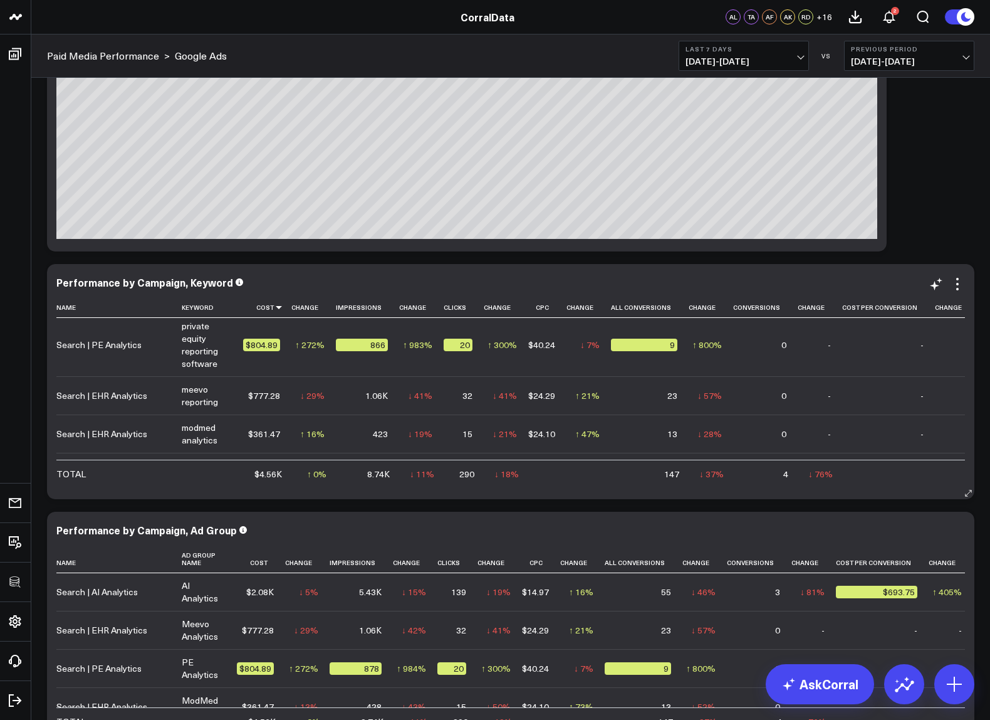
scroll to position [56, 0]
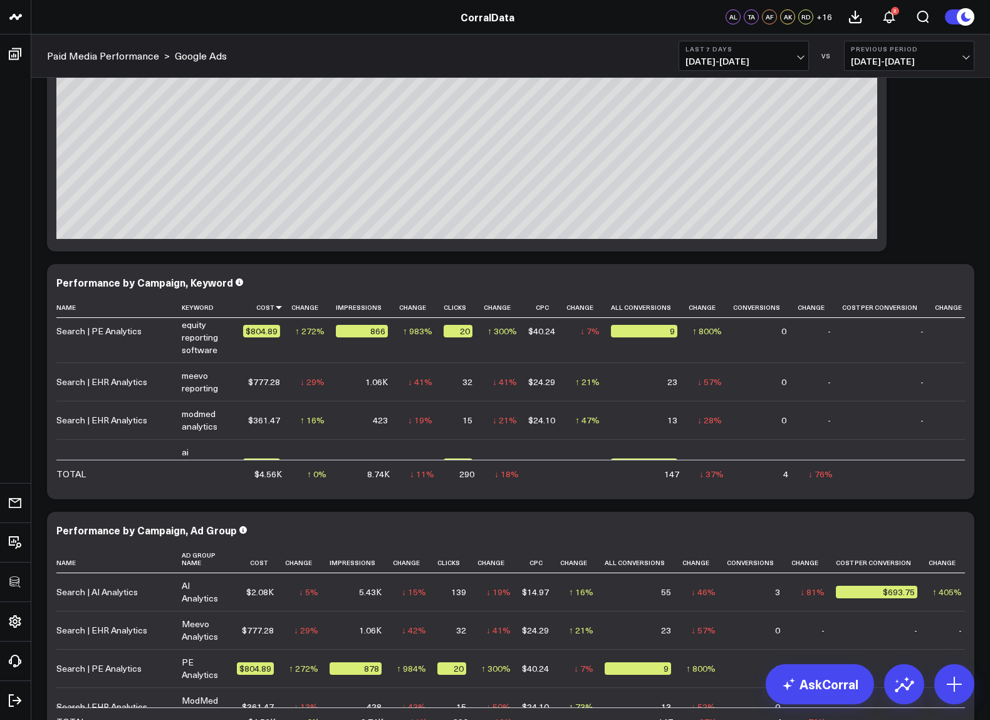
click at [767, 56] on span "[DATE] - [DATE]" at bounding box center [744, 61] width 117 height 10
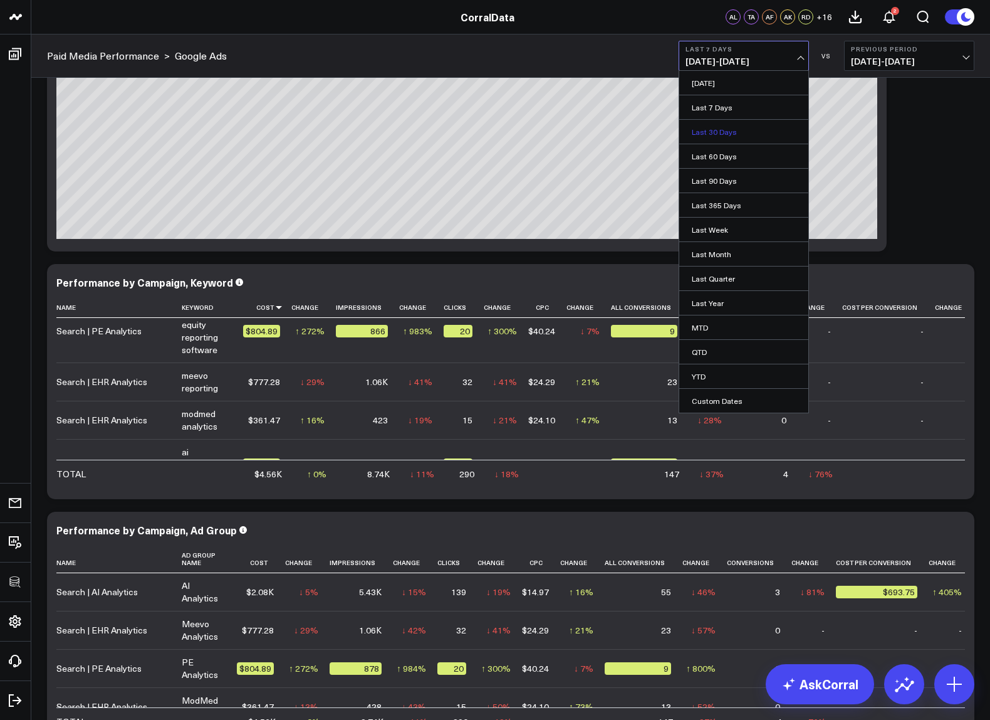
click at [717, 130] on link "Last 30 Days" at bounding box center [744, 132] width 129 height 24
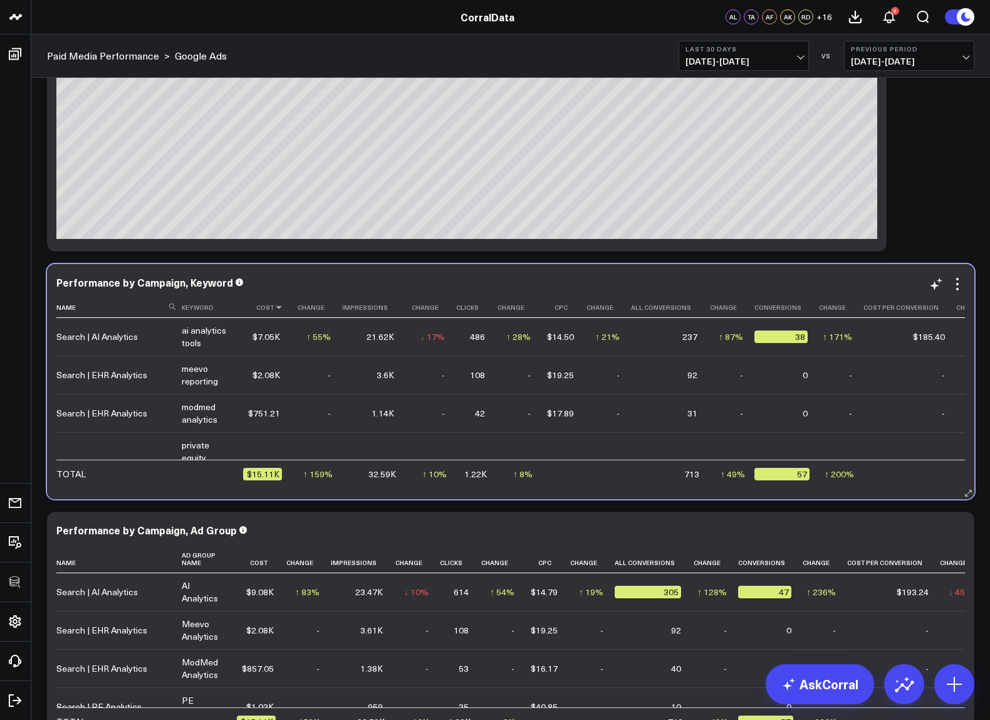
click at [279, 307] on icon at bounding box center [279, 307] width 10 height 8
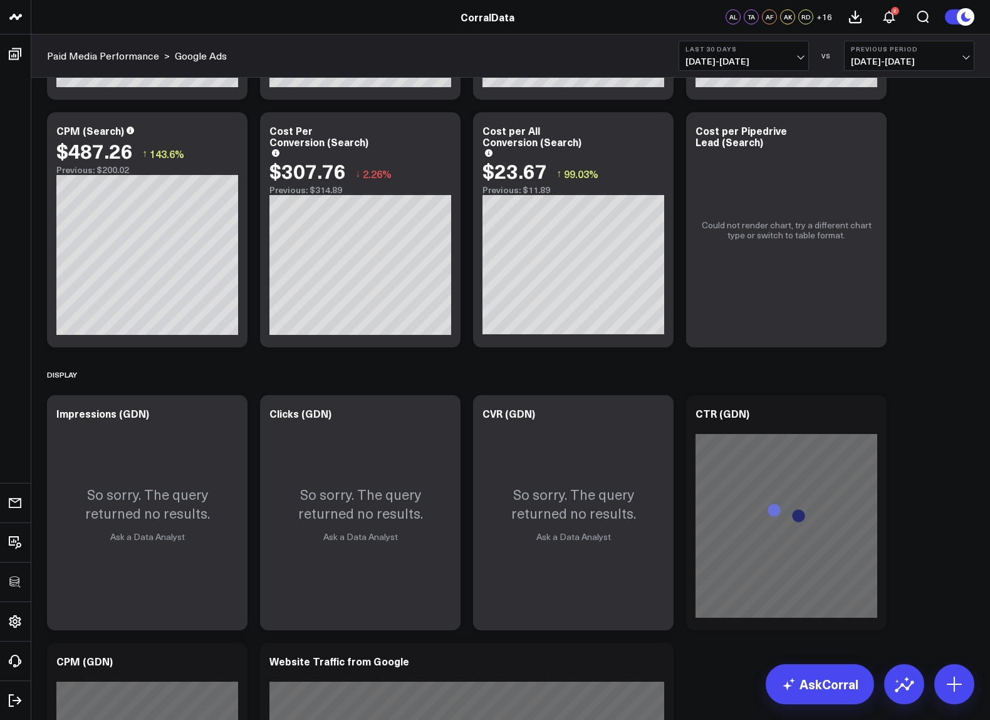
scroll to position [2758, 0]
